Goal: Obtain resource: Obtain resource

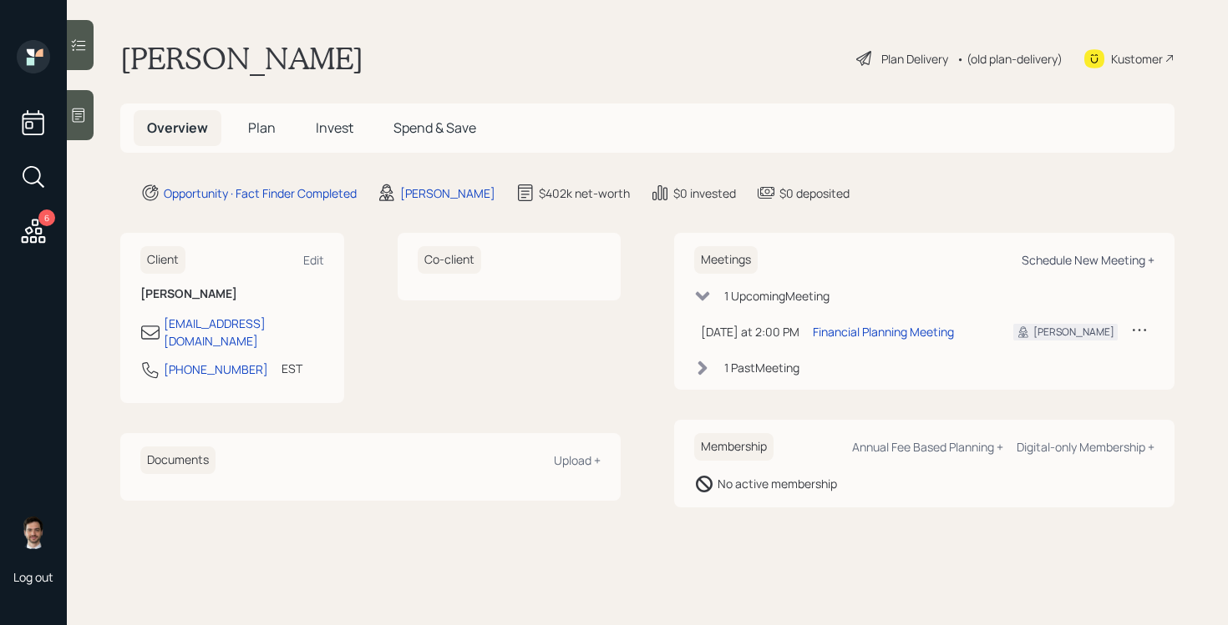
click at [1053, 264] on div "Schedule New Meeting +" at bounding box center [1087, 260] width 133 height 16
select select "ef6b64e1-8f62-4a74-b865-a7df4b35b836"
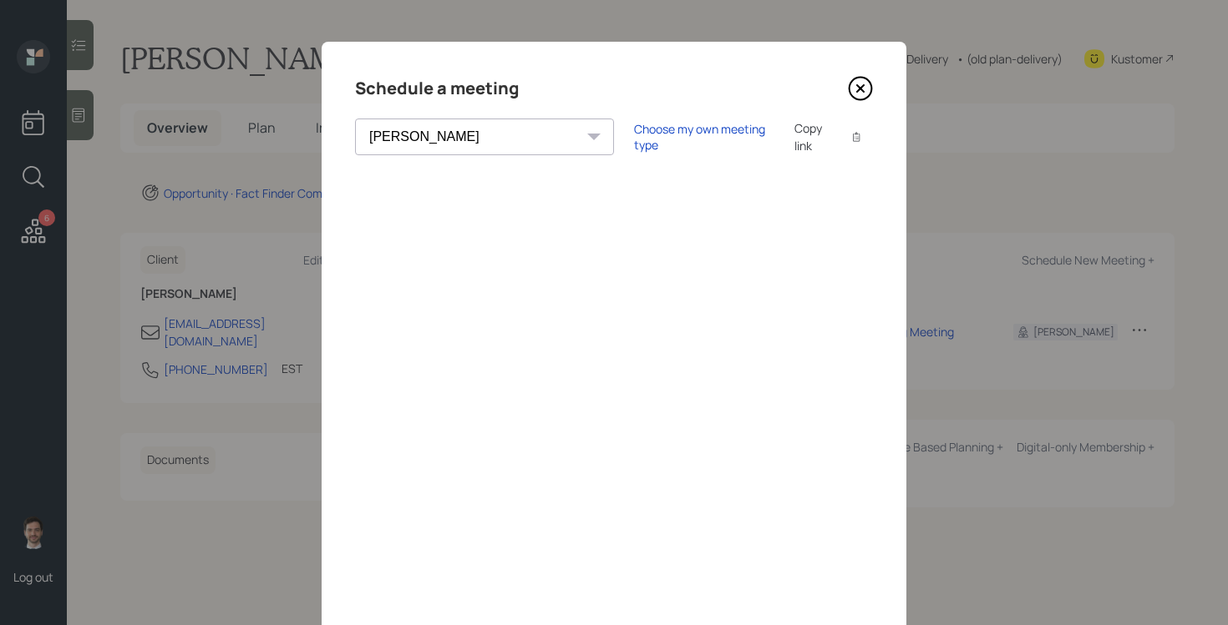
click at [864, 83] on icon at bounding box center [860, 88] width 25 height 25
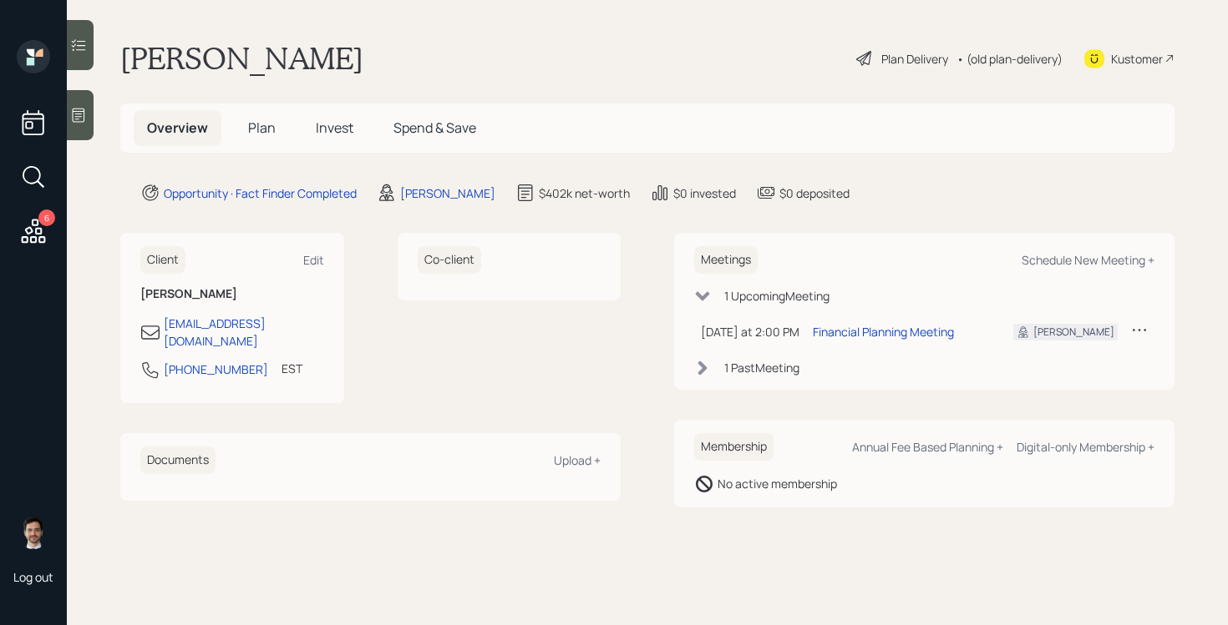
click at [263, 124] on span "Plan" at bounding box center [262, 128] width 28 height 18
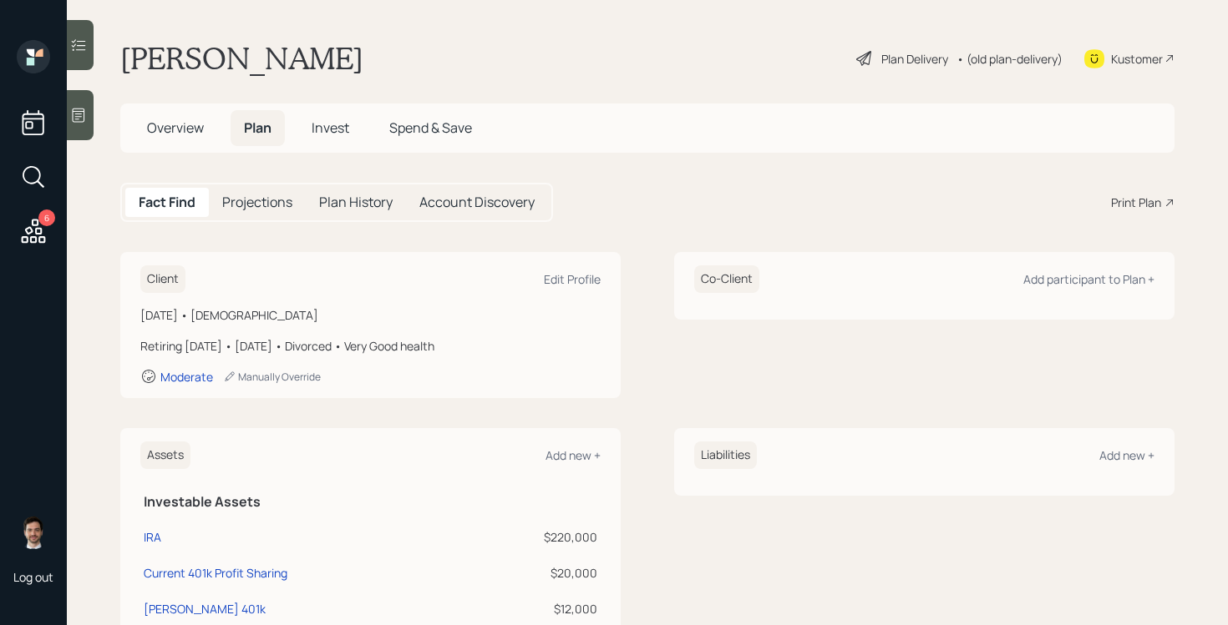
click at [1136, 192] on div "Fact Find Projections Plan History Account Discovery Print Plan" at bounding box center [647, 202] width 1054 height 39
click at [1132, 206] on div "Print Plan" at bounding box center [1136, 203] width 50 height 18
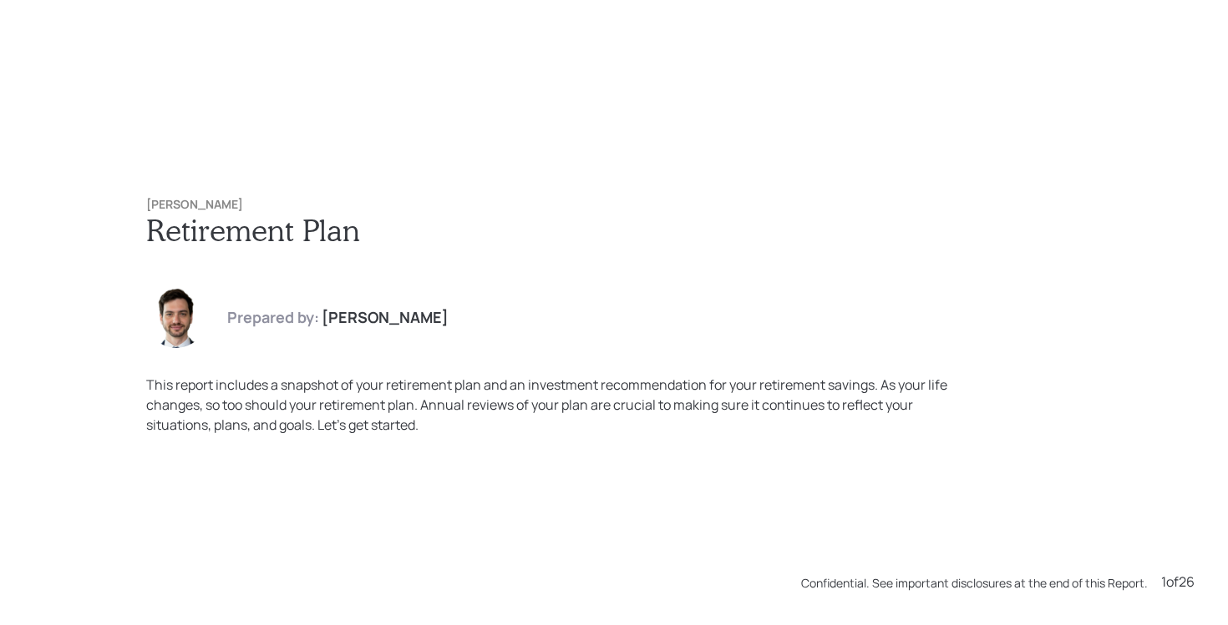
click at [667, 194] on div "[PERSON_NAME] Retirement Plan Prepared by: [PERSON_NAME] This report includes a…" at bounding box center [614, 317] width 1002 height 304
